Goal: Task Accomplishment & Management: Manage account settings

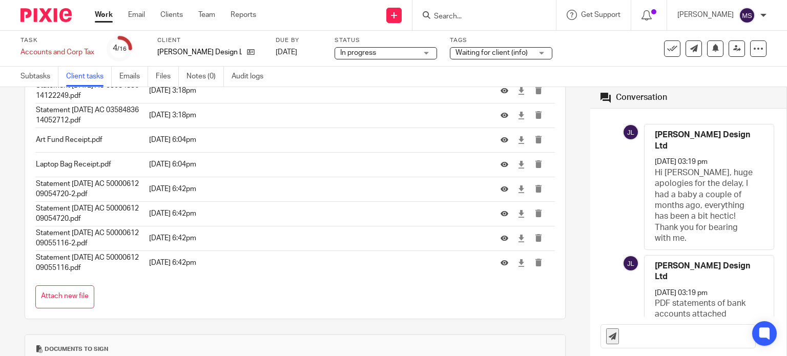
scroll to position [472, 0]
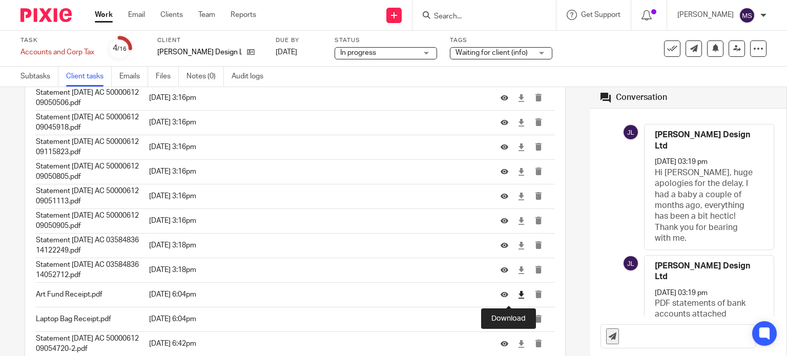
click at [389, 149] on icon at bounding box center [521, 295] width 8 height 8
click at [389, 149] on icon at bounding box center [521, 320] width 8 height 8
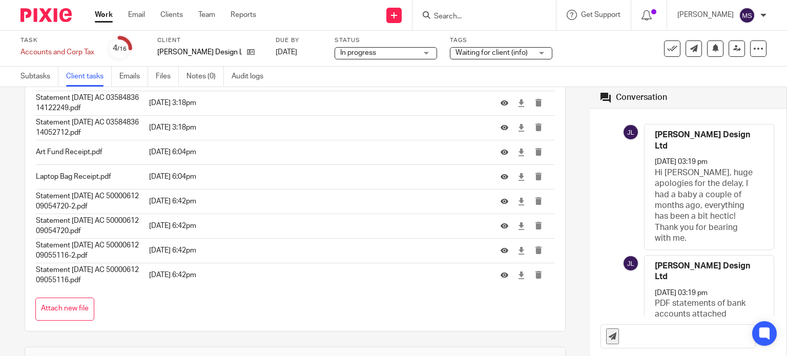
scroll to position [597, 0]
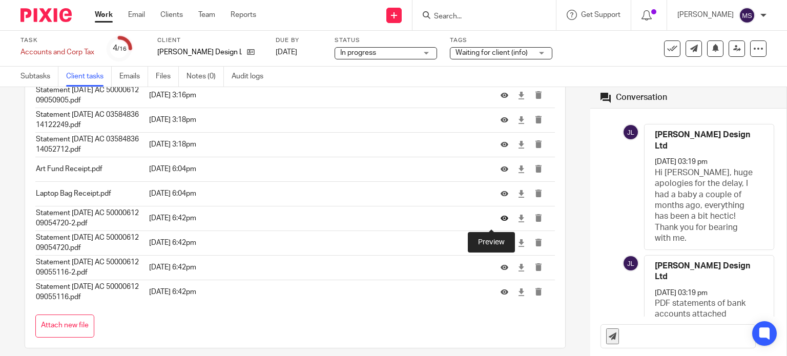
click at [389, 149] on icon at bounding box center [505, 219] width 8 height 8
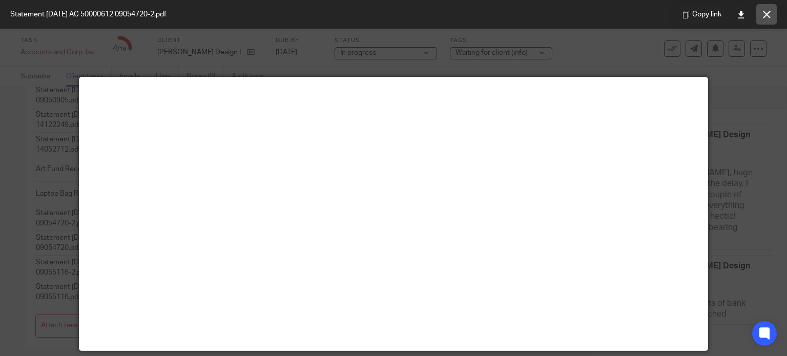
click at [389, 14] on icon at bounding box center [767, 15] width 8 height 8
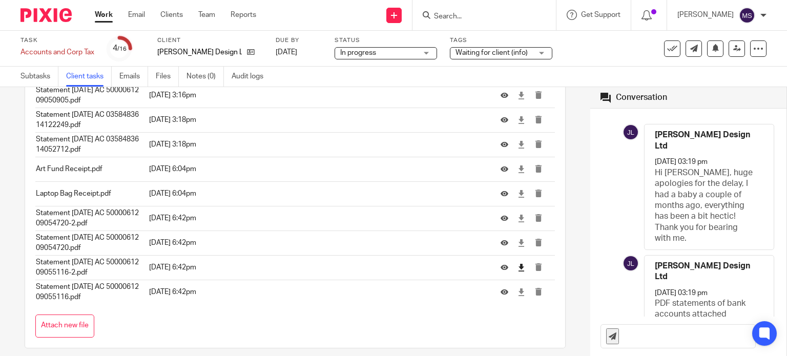
click at [389, 149] on link at bounding box center [521, 267] width 8 height 10
click at [389, 149] on icon at bounding box center [521, 219] width 8 height 8
click at [389, 149] on icon at bounding box center [521, 292] width 8 height 8
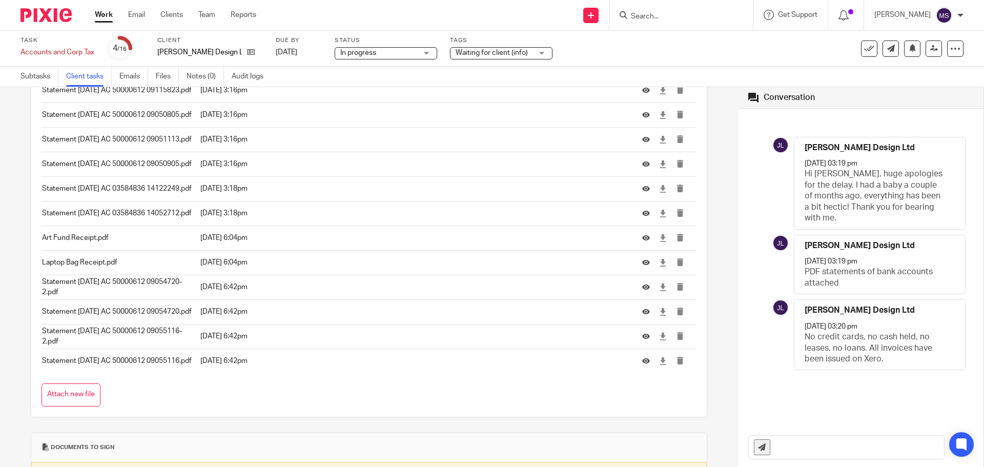
scroll to position [0, 0]
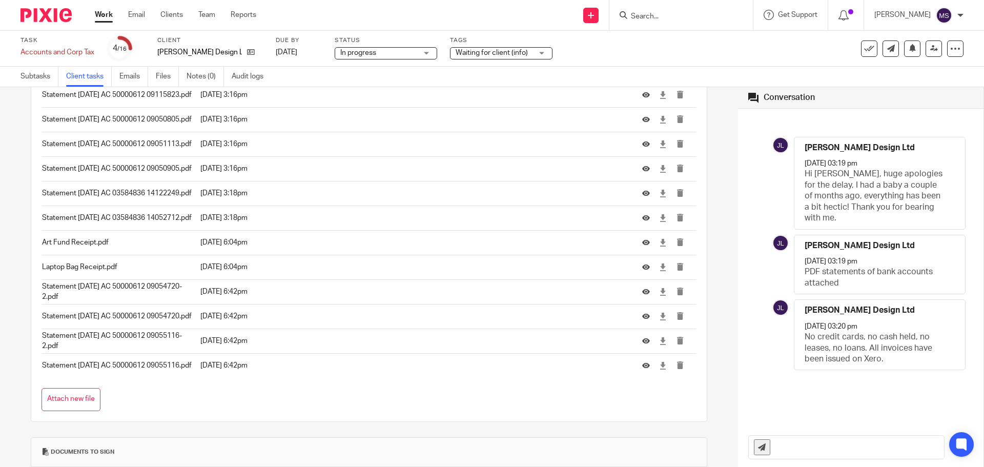
click at [389, 53] on span "Waiting for client (info)" at bounding box center [491, 52] width 72 height 7
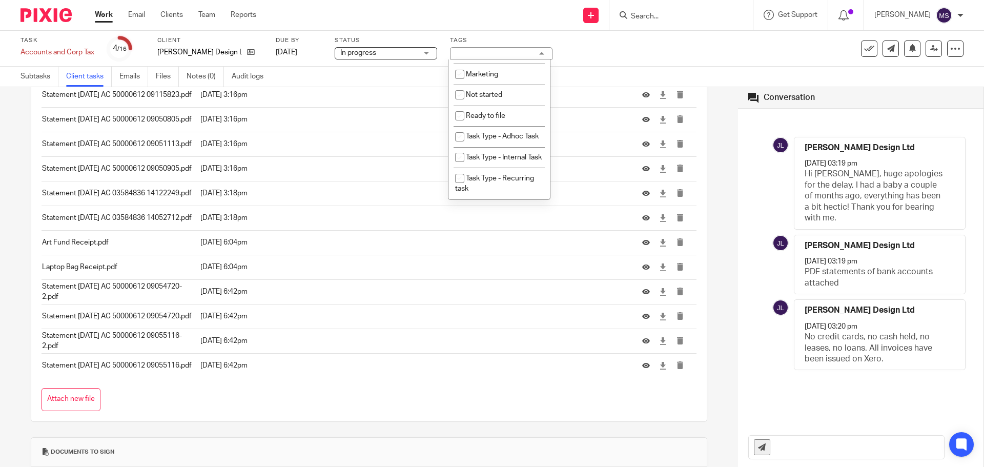
scroll to position [350, 0]
click at [389, 116] on input "checkbox" at bounding box center [459, 125] width 19 height 19
checkbox input "false"
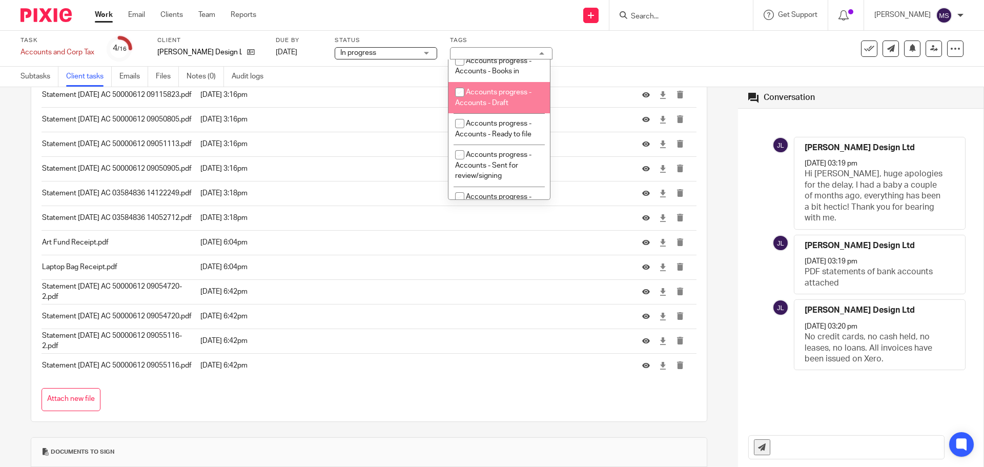
scroll to position [0, 0]
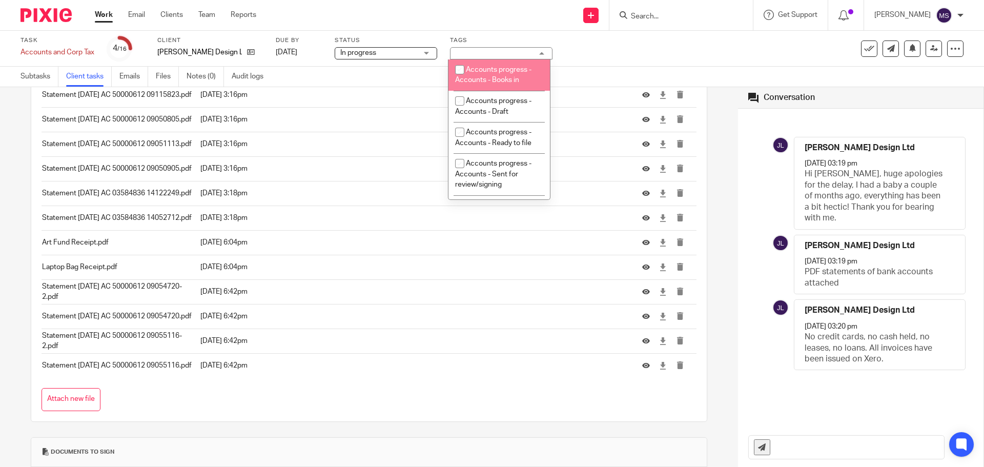
click at [389, 68] on input "checkbox" at bounding box center [459, 69] width 19 height 19
checkbox input "true"
click at [389, 40] on div "Task Accounts and Corp Tax Save Accounts and Corp Tax 4 /16 Client Joana Pereir…" at bounding box center [412, 48] width 785 height 25
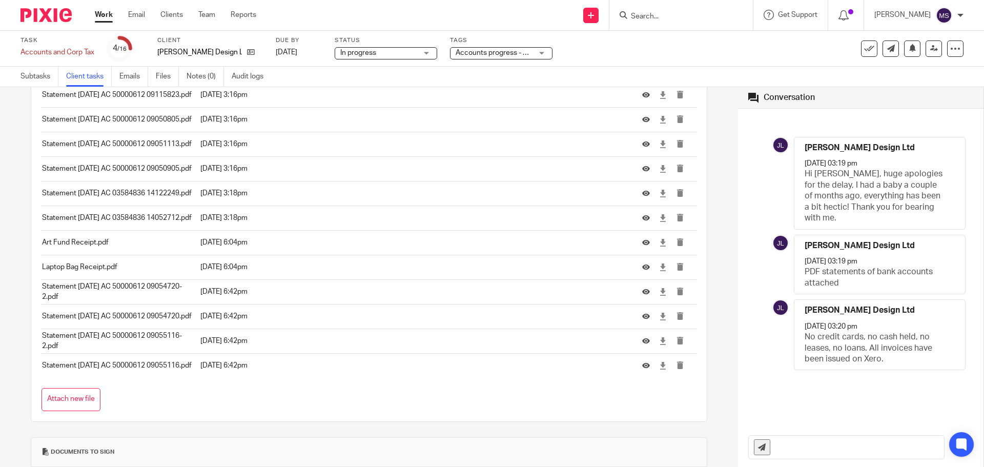
click at [105, 13] on link "Work" at bounding box center [104, 15] width 18 height 10
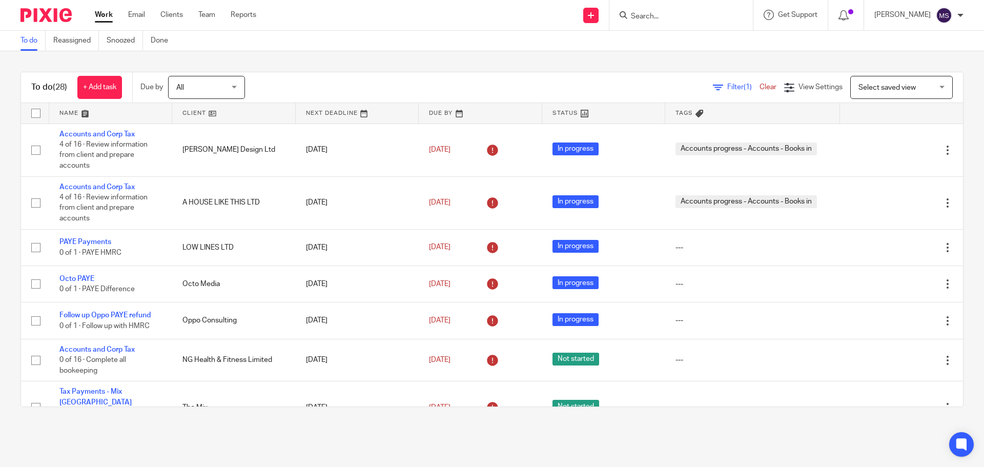
click at [99, 113] on link at bounding box center [110, 113] width 123 height 20
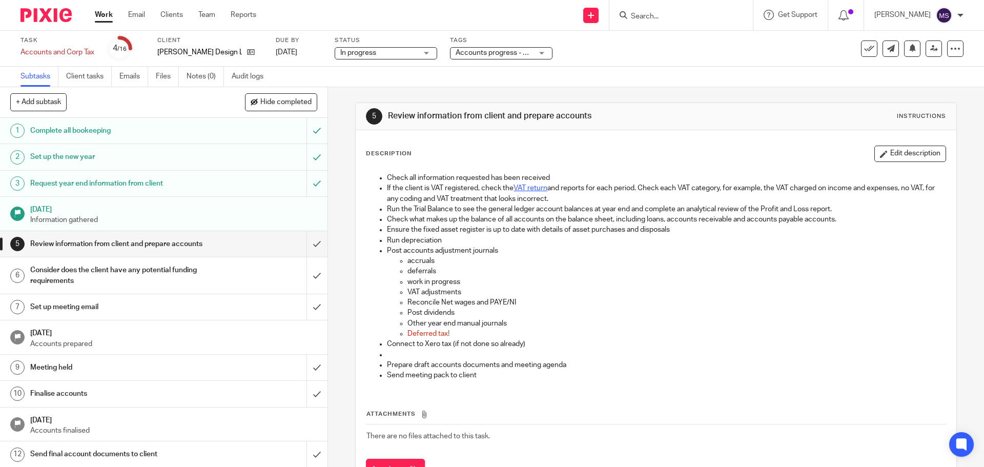
click at [102, 245] on h1 "Review information from client and prepare accounts" at bounding box center [118, 243] width 177 height 15
click at [95, 215] on p "Information gathered" at bounding box center [173, 220] width 287 height 10
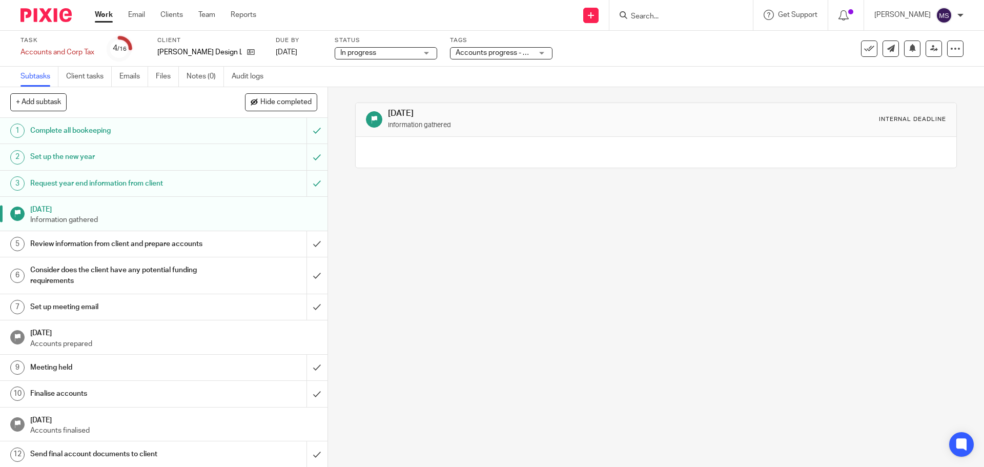
click at [87, 281] on h1 "Consider does the client have any potential funding requirements" at bounding box center [118, 275] width 177 height 26
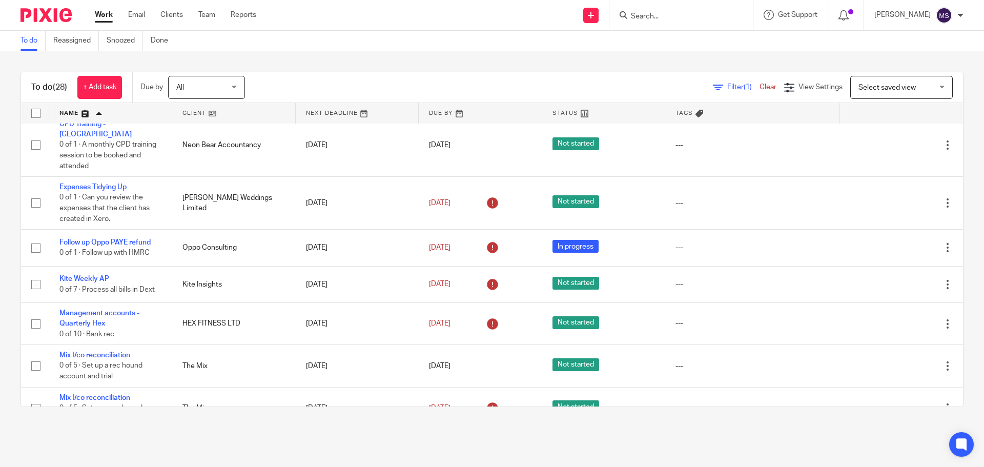
scroll to position [948, 0]
